Goal: Task Accomplishment & Management: Manage account settings

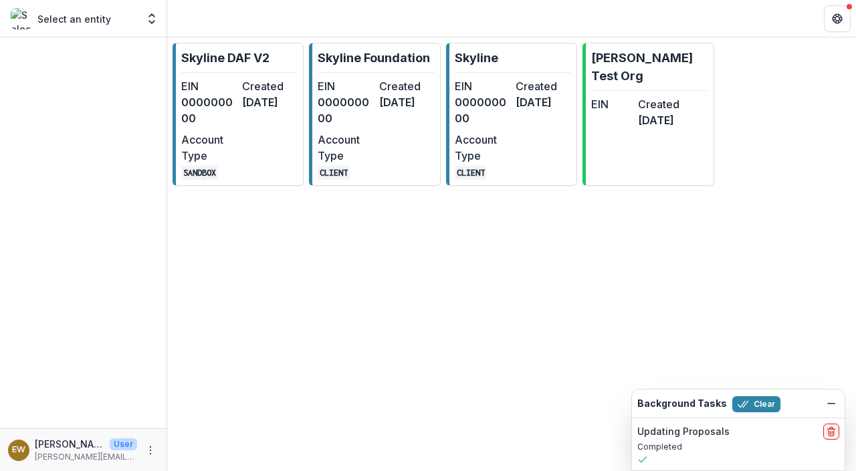
click at [362, 92] on dt "EIN" at bounding box center [346, 86] width 56 height 16
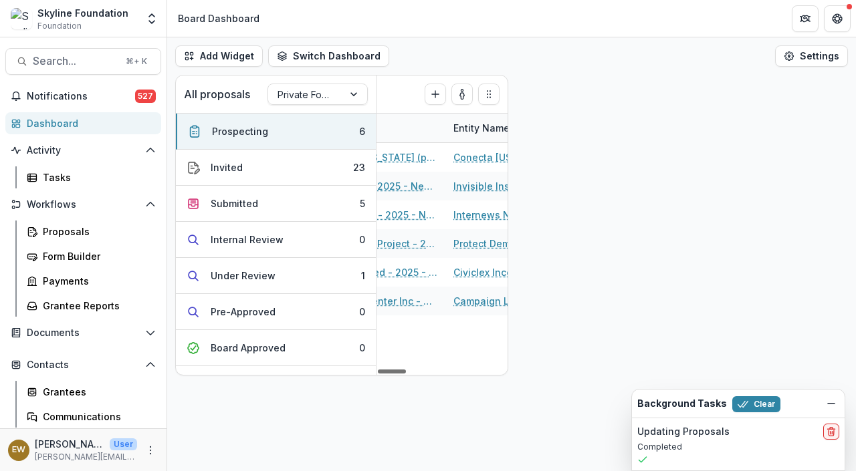
drag, startPoint x: 400, startPoint y: 372, endPoint x: 421, endPoint y: 366, distance: 22.1
click at [406, 370] on div at bounding box center [392, 372] width 28 height 4
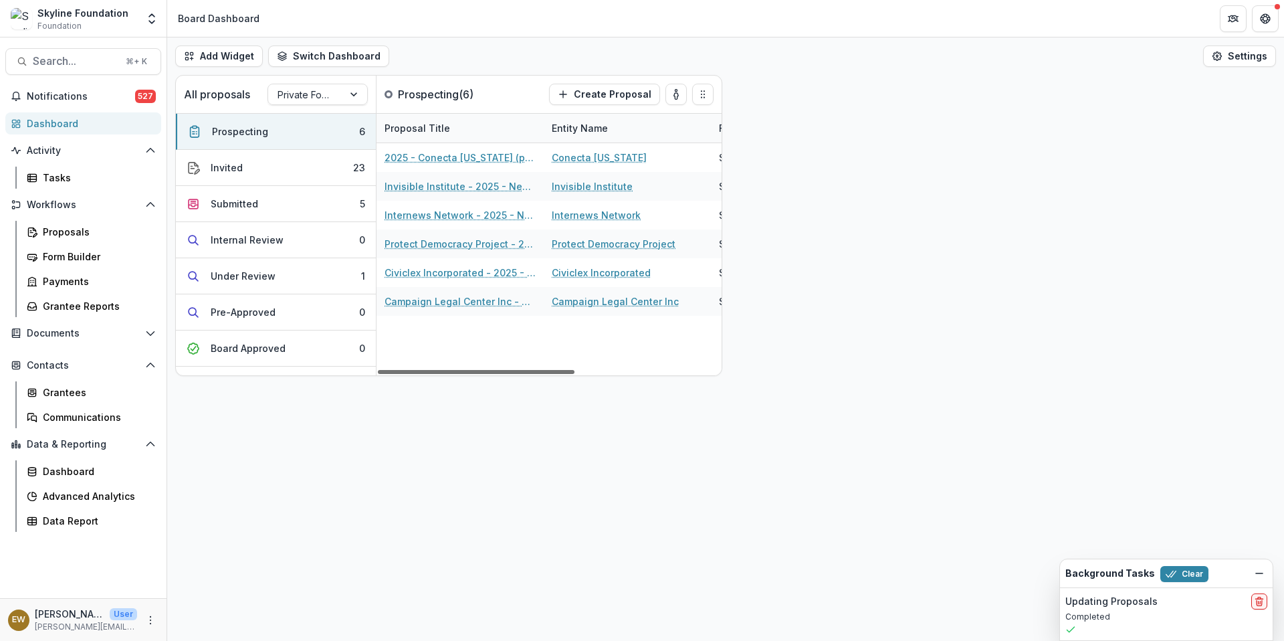
drag, startPoint x: 480, startPoint y: 368, endPoint x: 356, endPoint y: 366, distance: 123.7
click at [378, 370] on div at bounding box center [476, 372] width 197 height 4
click at [584, 305] on link "Campaign Legal Center Inc" at bounding box center [615, 301] width 127 height 14
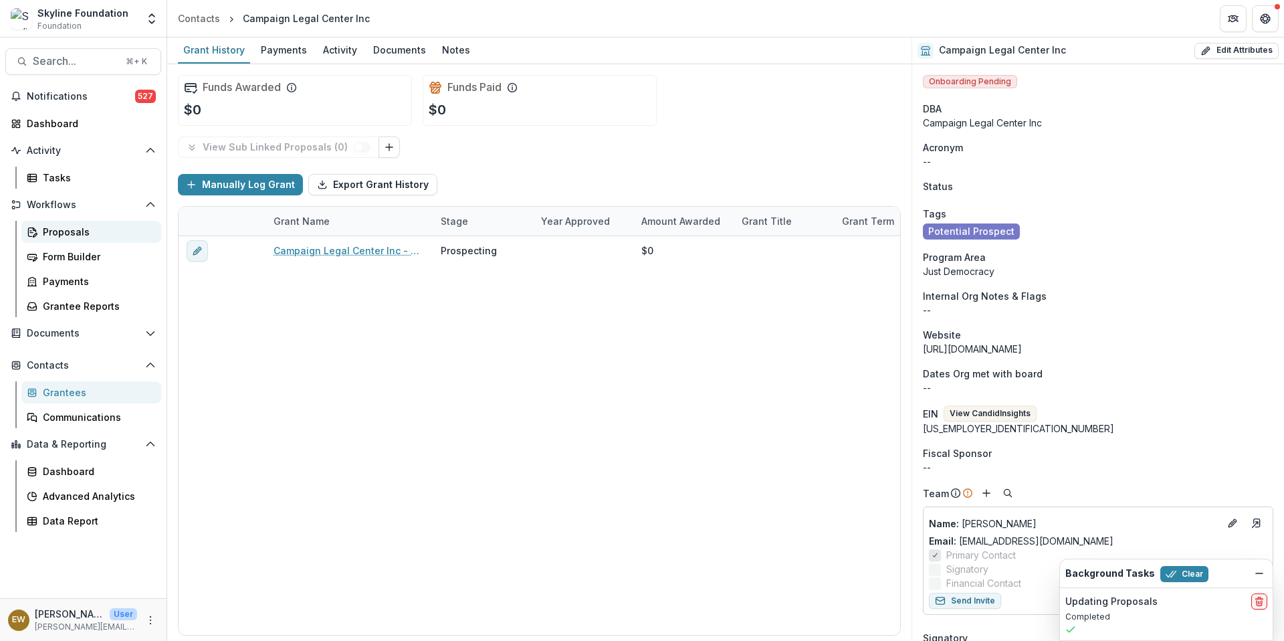
click at [66, 225] on div "Proposals" at bounding box center [97, 232] width 108 height 14
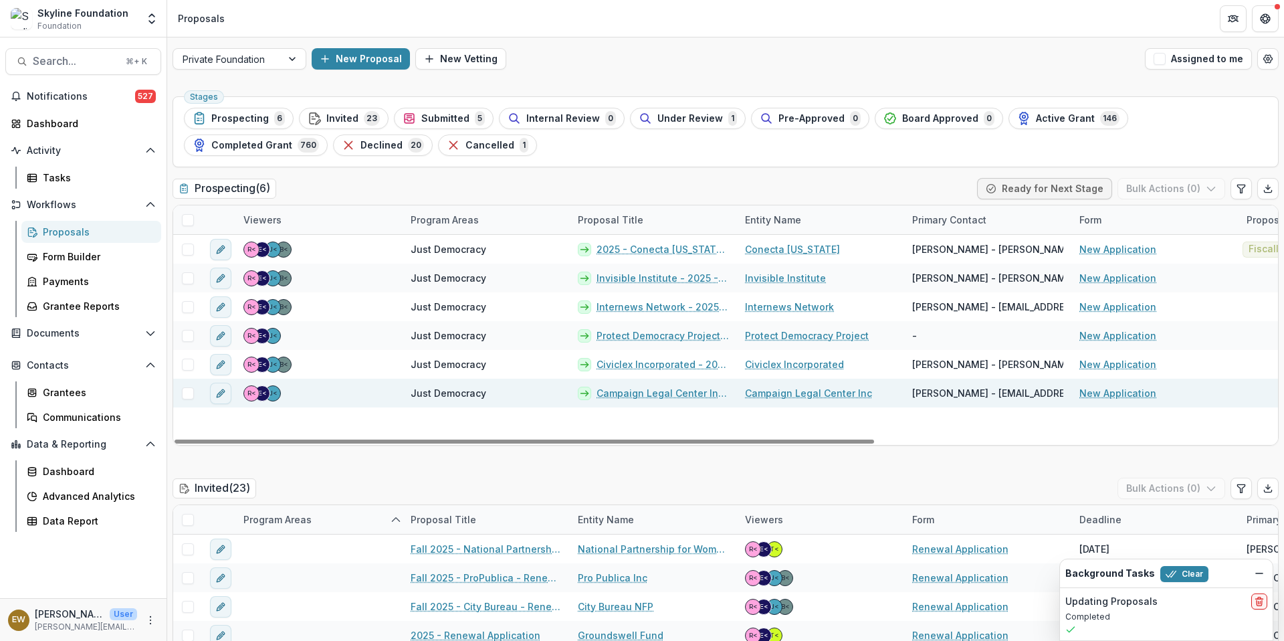
click at [693, 393] on link "Campaign Legal Center Inc - 2025 - New Application" at bounding box center [663, 393] width 132 height 14
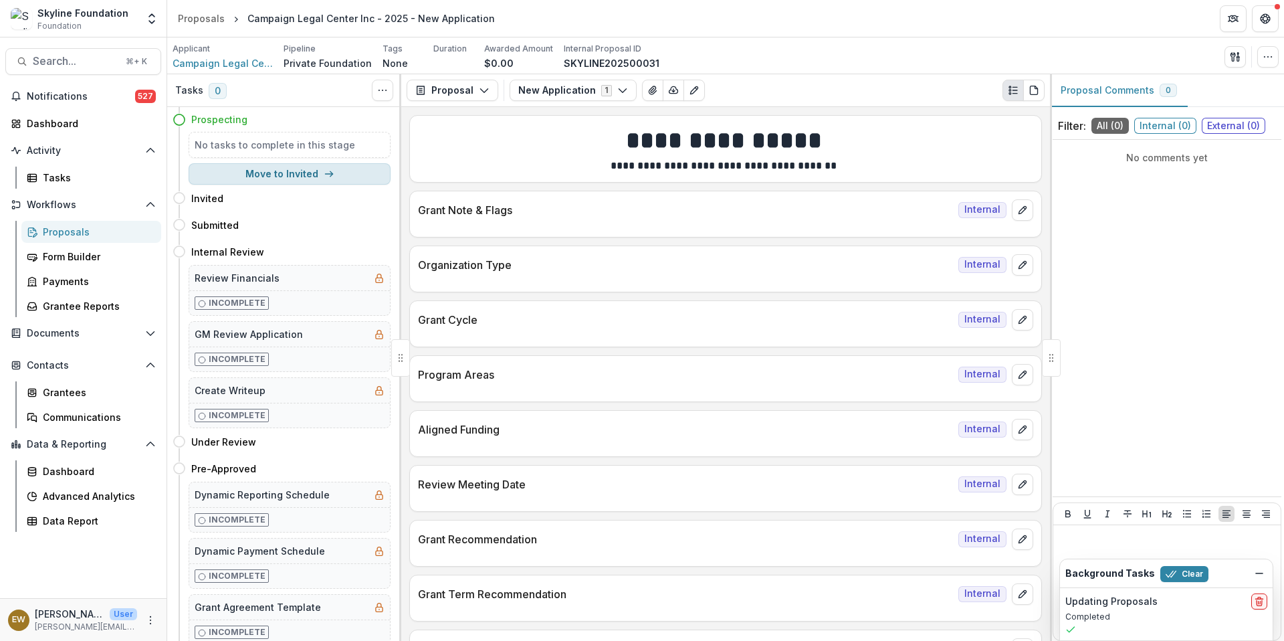
click at [296, 177] on button "Move to Invited" at bounding box center [290, 173] width 202 height 21
select select "*******"
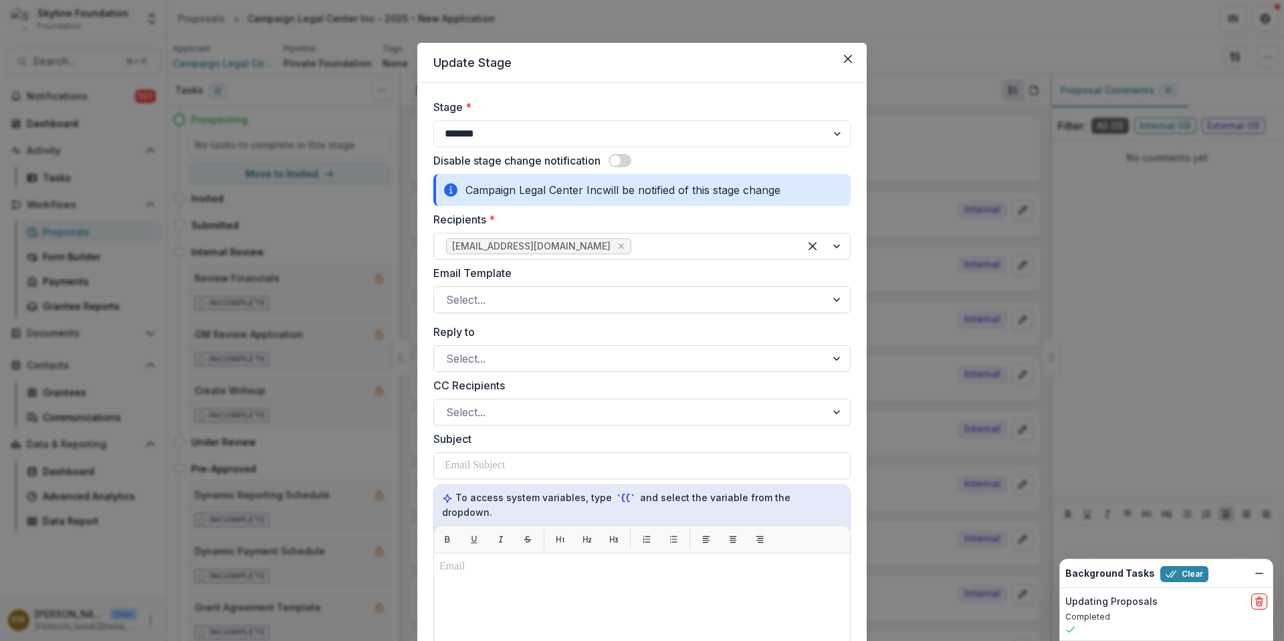
click at [620, 158] on span at bounding box center [615, 160] width 11 height 11
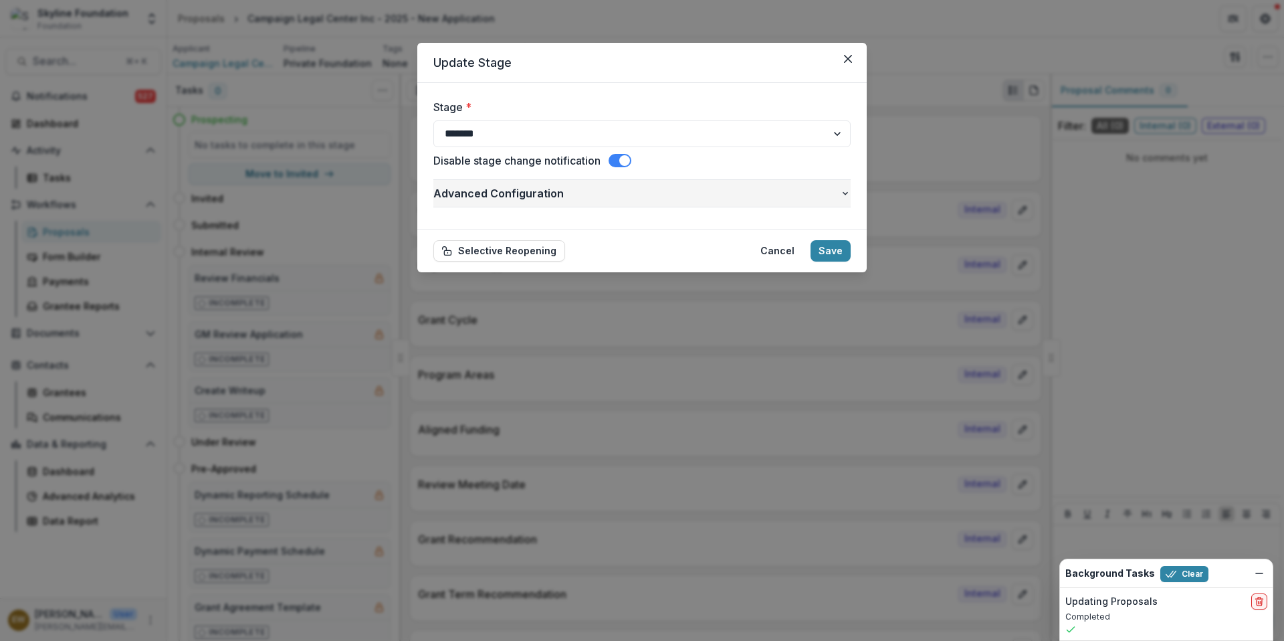
click at [807, 204] on button "Advanced Configuration" at bounding box center [641, 193] width 417 height 27
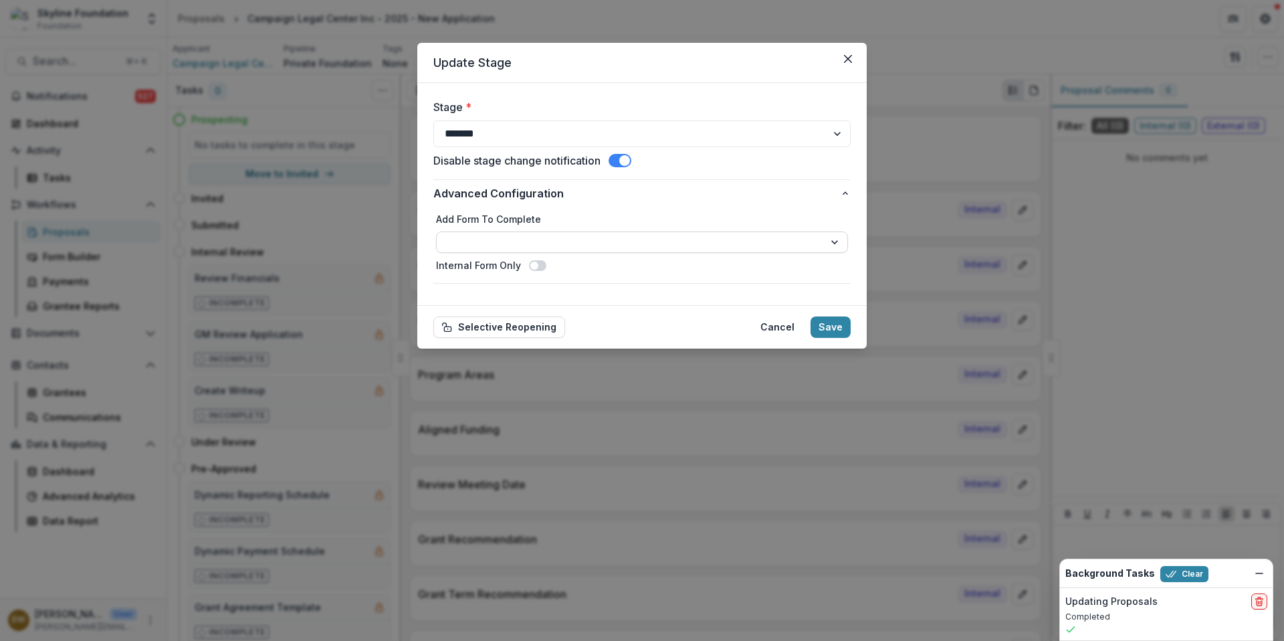
click at [734, 243] on select "**********" at bounding box center [642, 241] width 412 height 21
click at [709, 239] on select "**********" at bounding box center [642, 241] width 412 height 21
select select "**********"
click at [630, 158] on span at bounding box center [624, 160] width 11 height 11
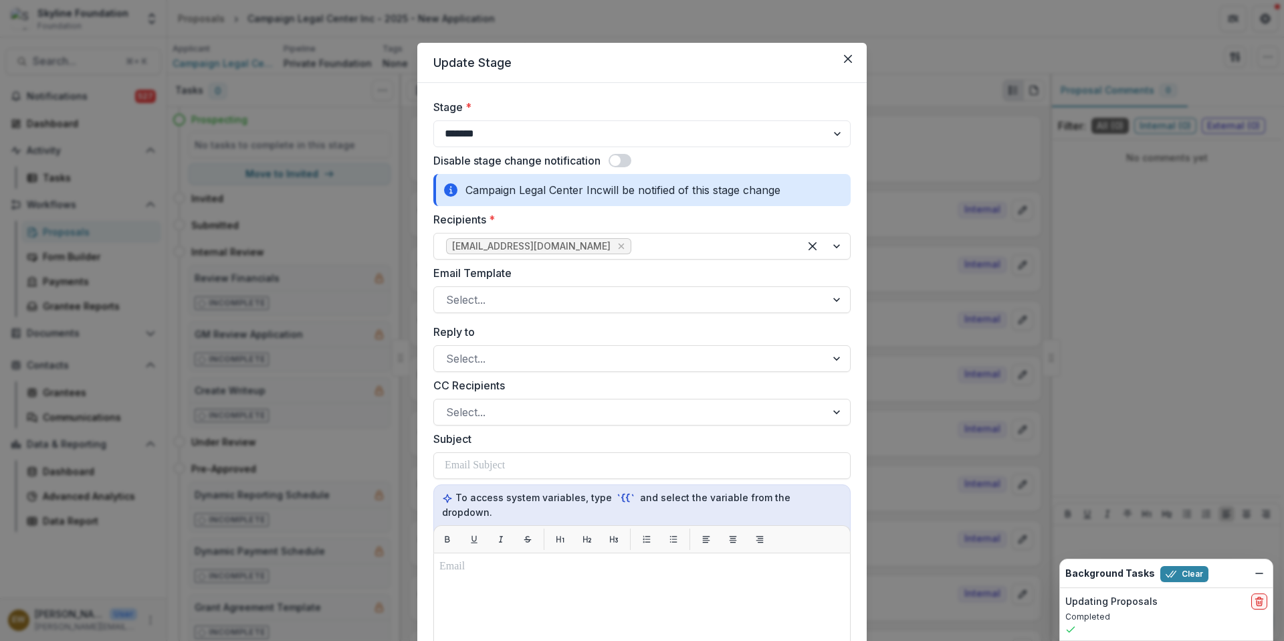
click at [630, 158] on span at bounding box center [620, 160] width 23 height 13
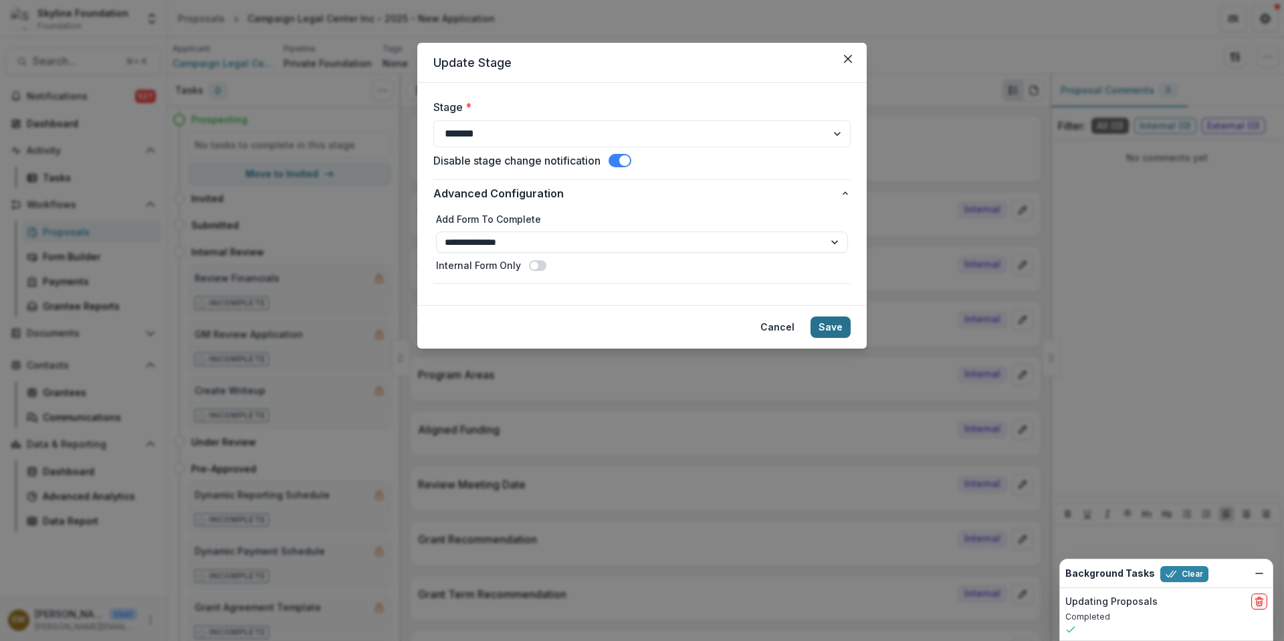
click at [832, 326] on button "Save" at bounding box center [831, 326] width 40 height 21
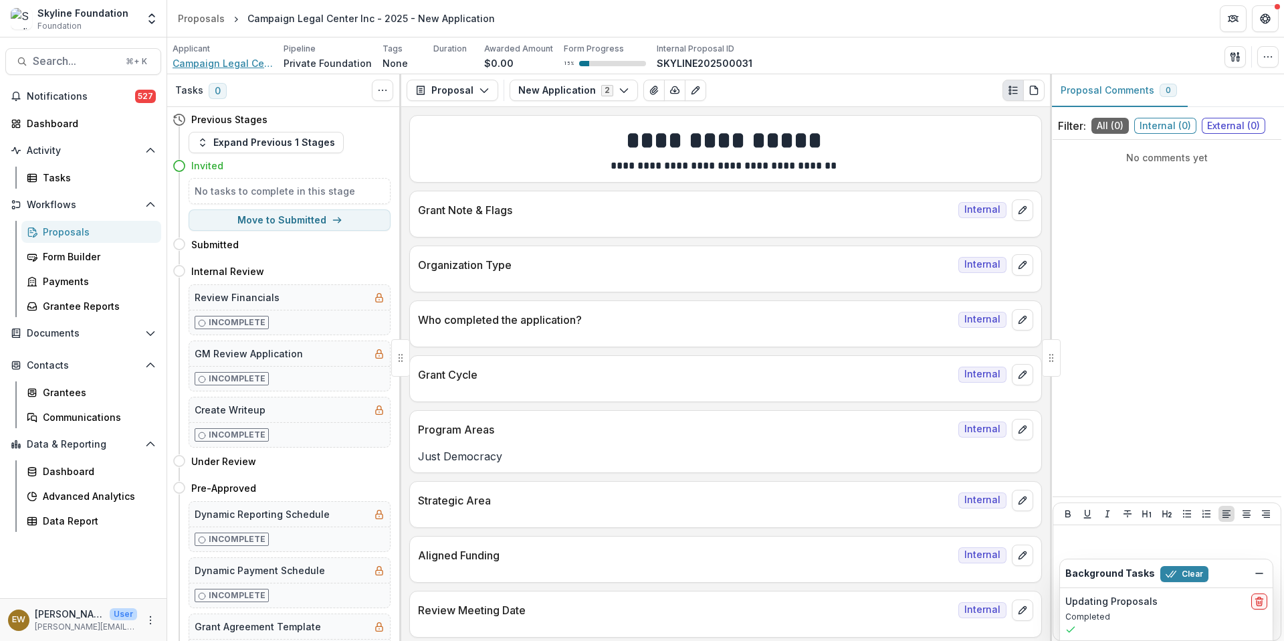
scroll to position [3, 0]
click at [242, 62] on span "Campaign Legal Center Inc" at bounding box center [223, 63] width 100 height 14
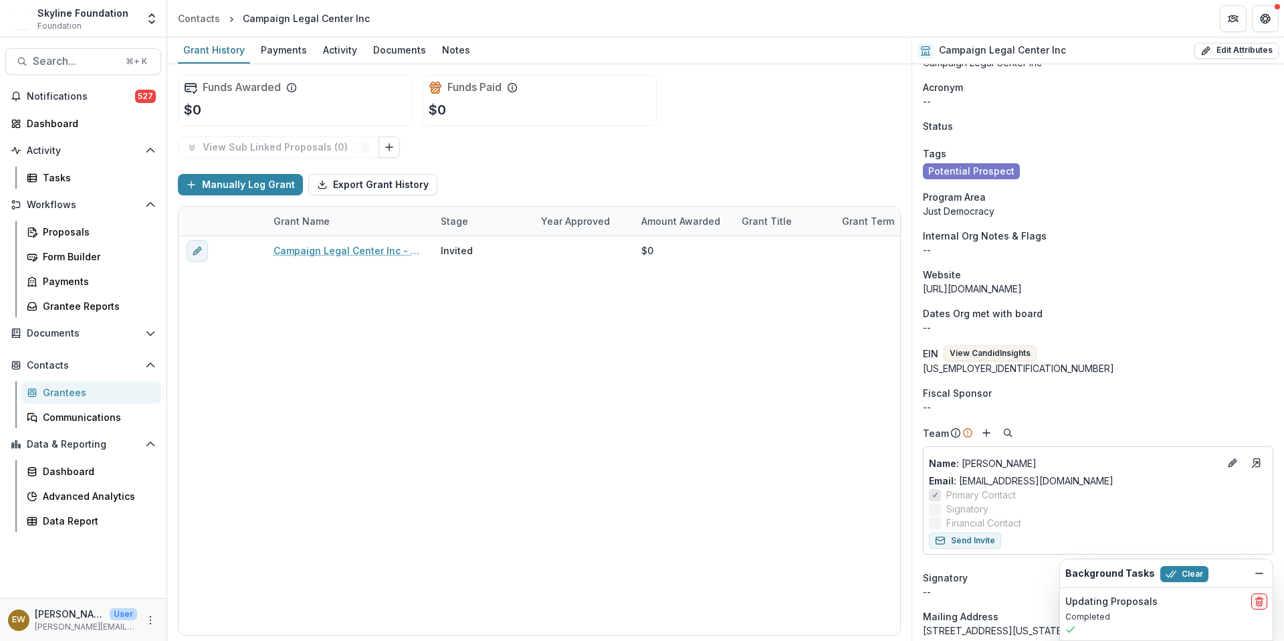
scroll to position [102, 0]
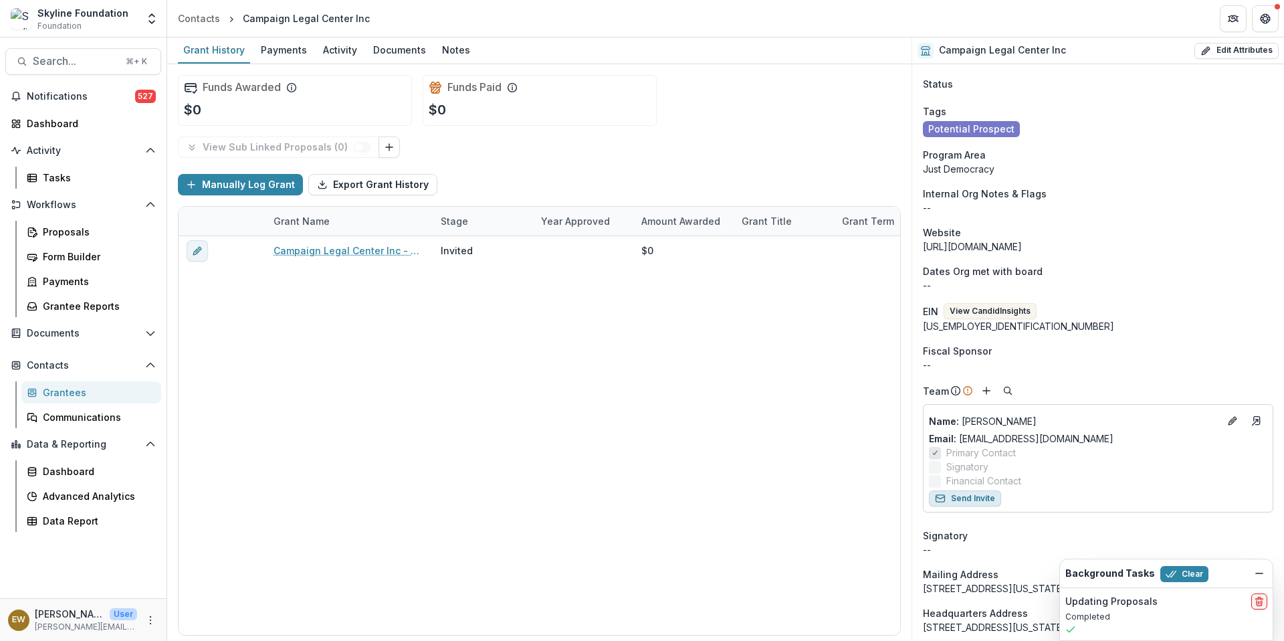
click at [855, 471] on button "Send Invite" at bounding box center [965, 498] width 72 height 16
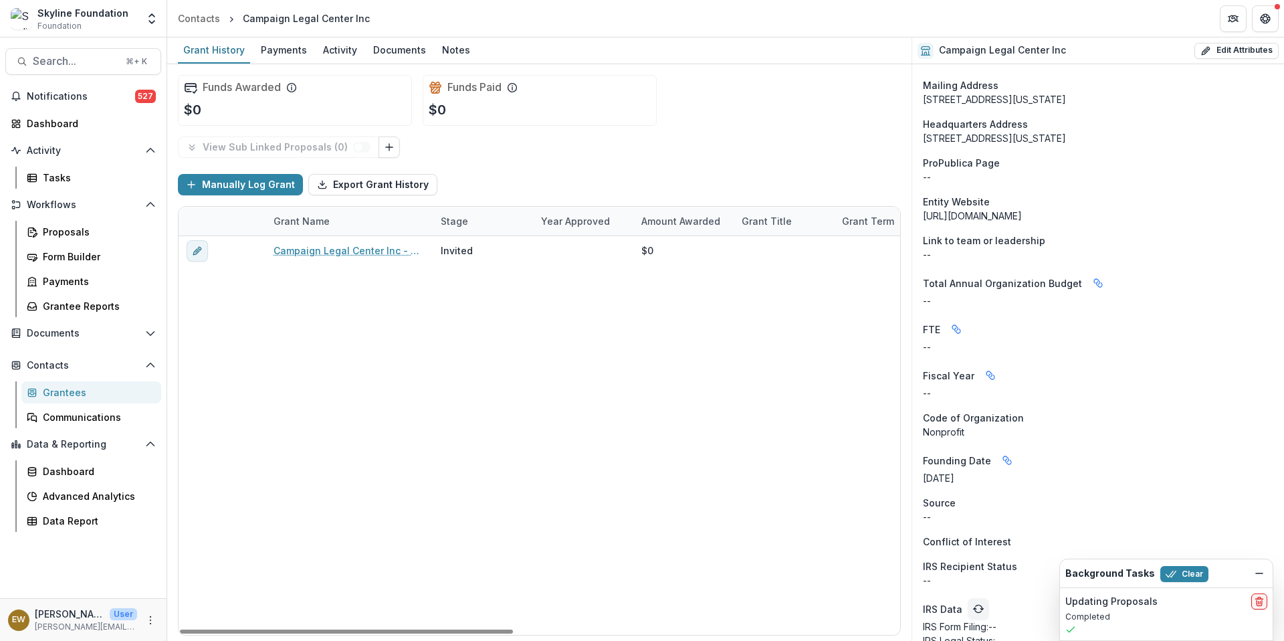
scroll to position [988, 0]
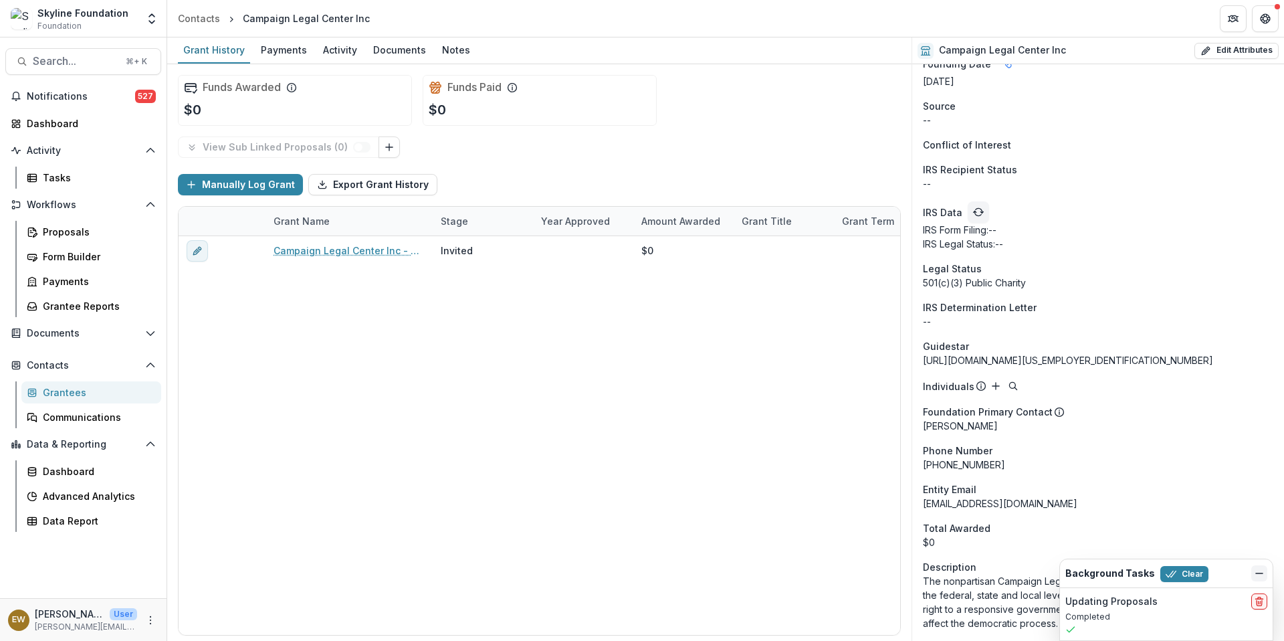
click at [855, 471] on button "Dismiss" at bounding box center [1259, 573] width 16 height 16
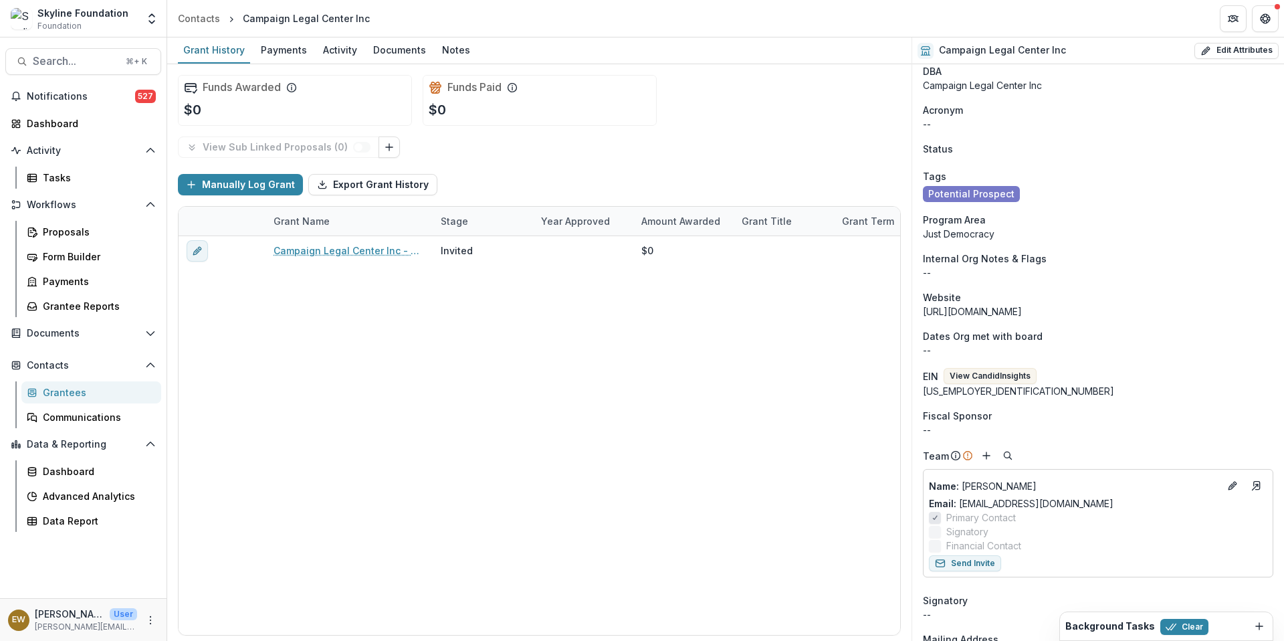
scroll to position [123, 0]
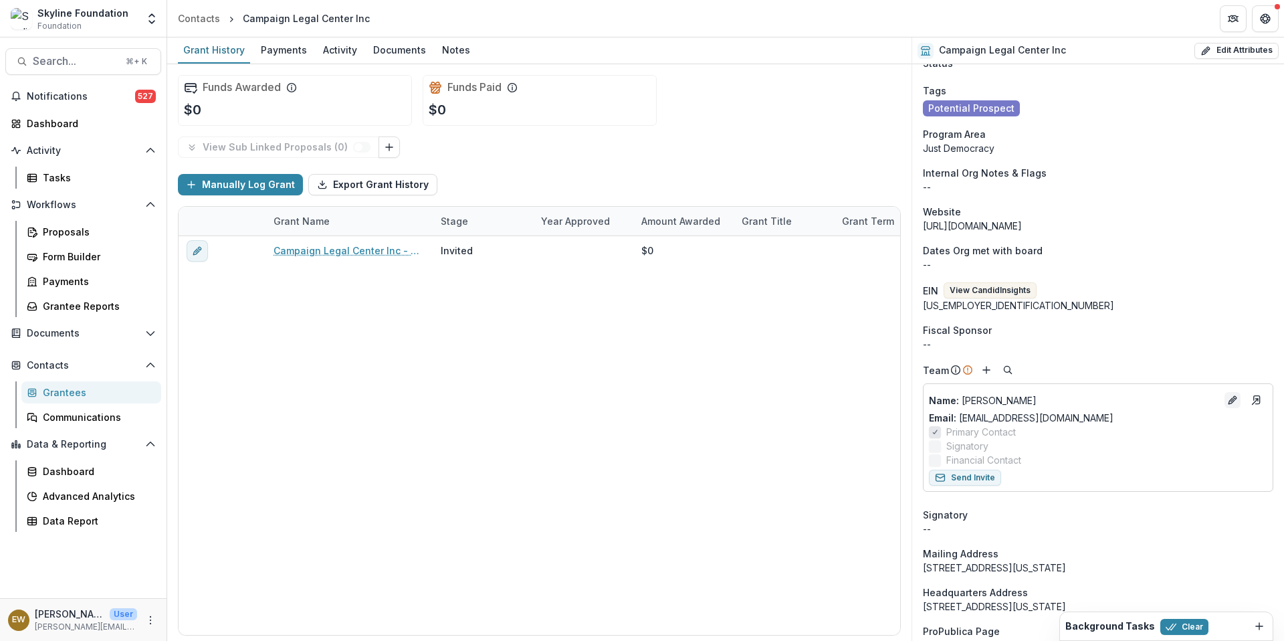
click at [855, 401] on icon "Edit" at bounding box center [1232, 400] width 11 height 11
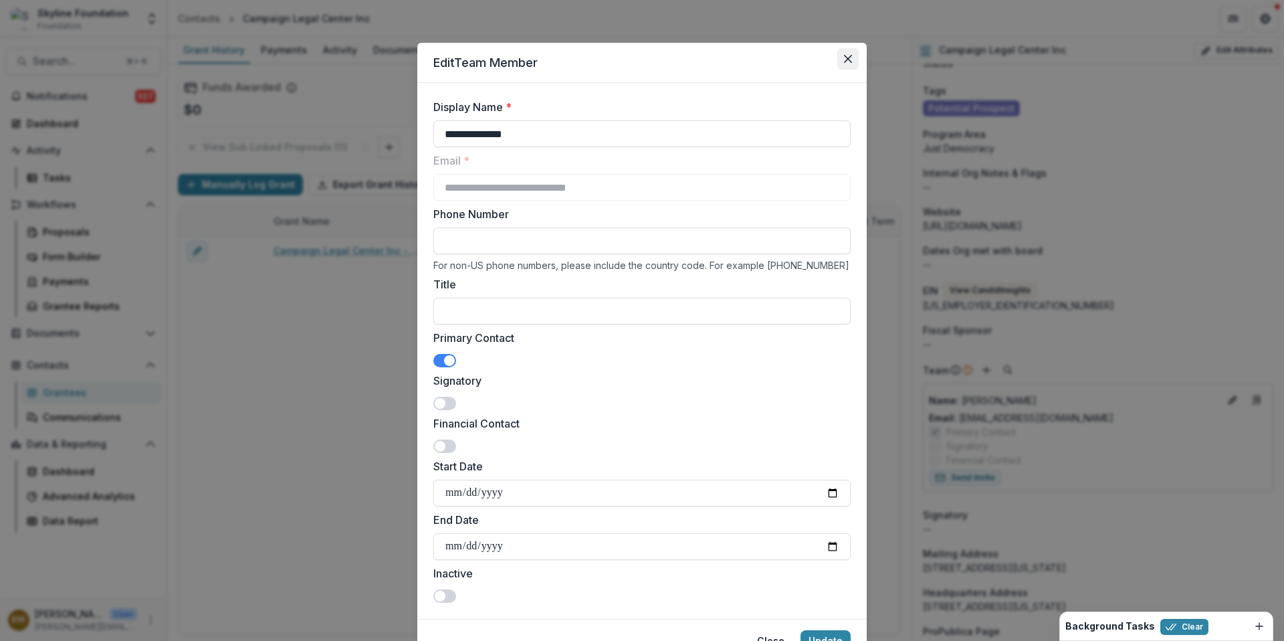
click at [843, 66] on button "Close" at bounding box center [847, 58] width 21 height 21
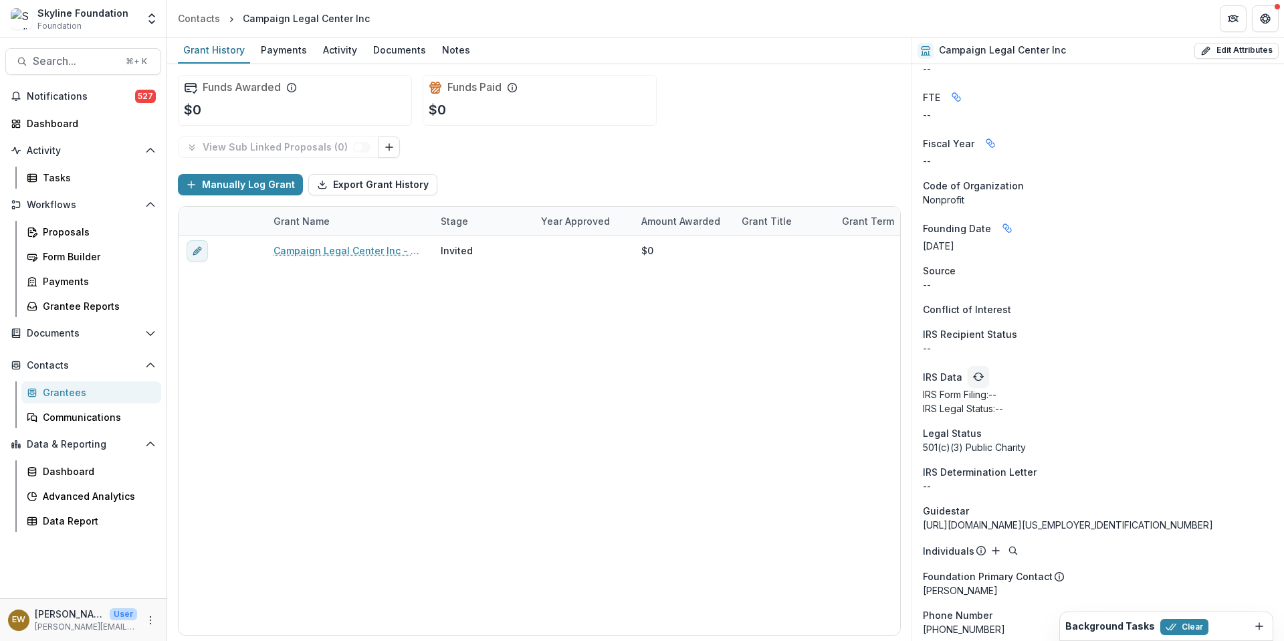
scroll to position [0, 0]
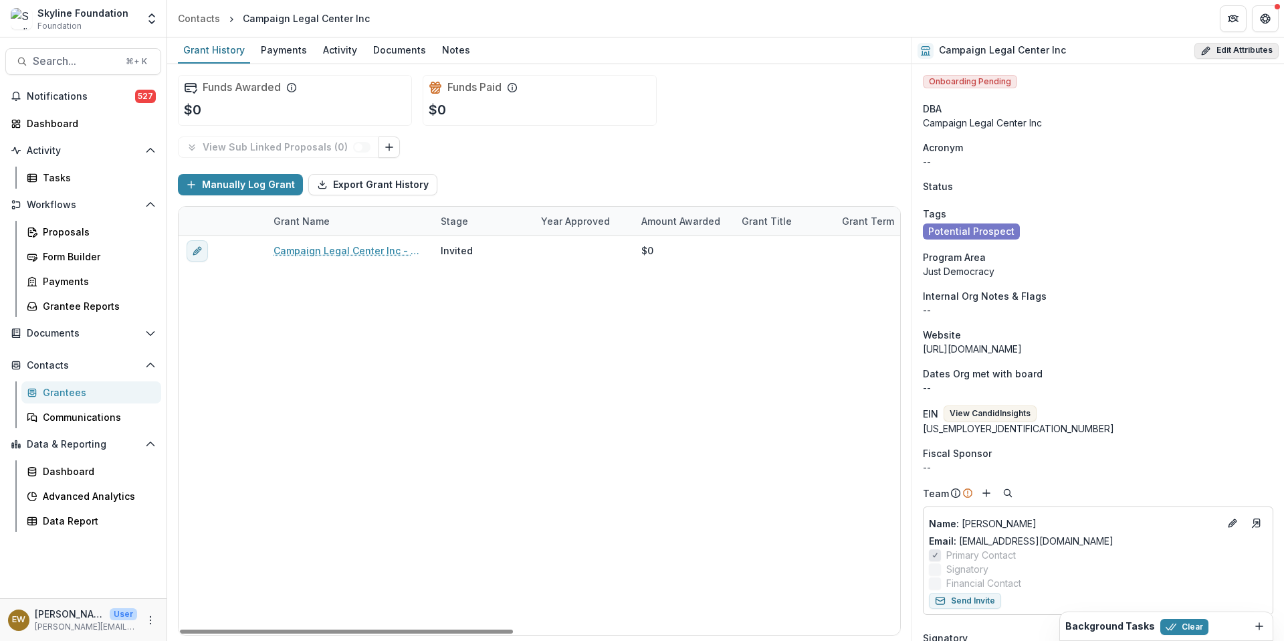
click at [855, 51] on button "Edit Attributes" at bounding box center [1236, 51] width 84 height 16
select select
select select "**********"
select select
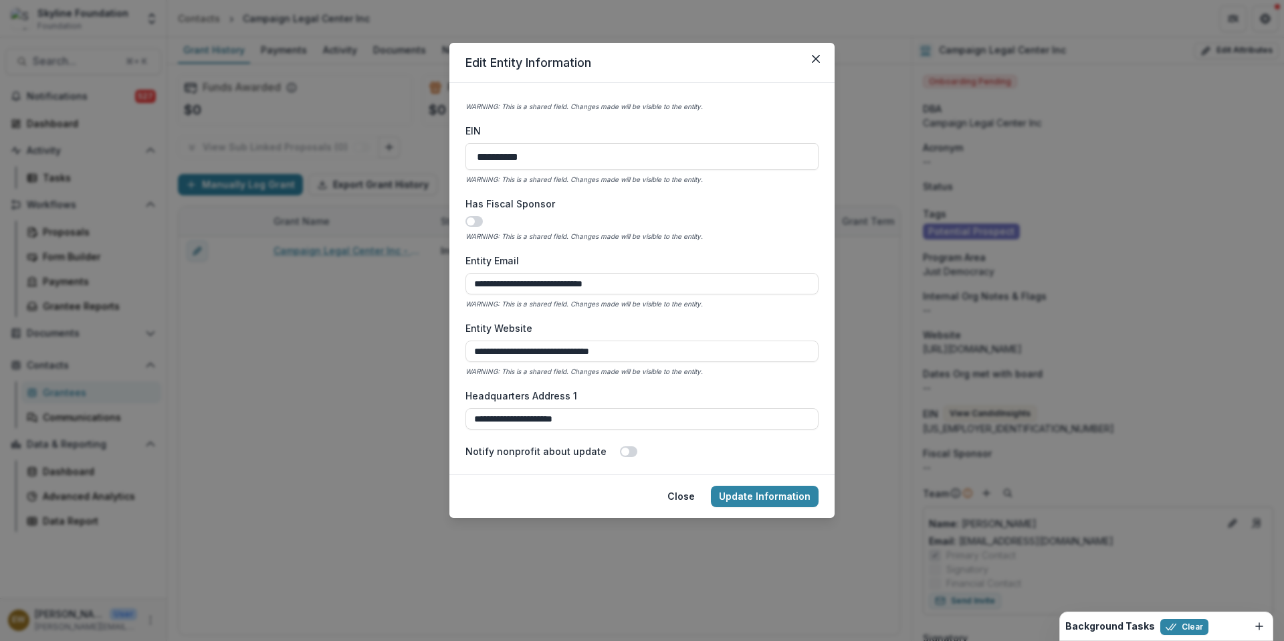
scroll to position [443, 0]
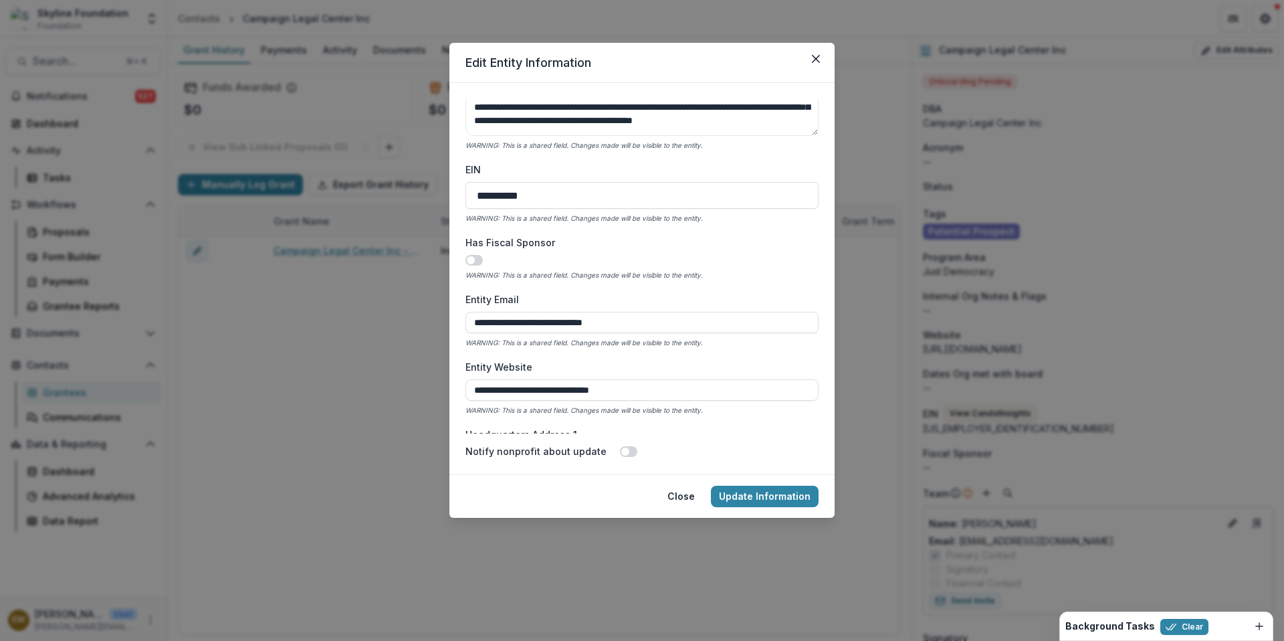
click at [302, 336] on div "**********" at bounding box center [642, 320] width 1284 height 641
